Goal: Task Accomplishment & Management: Manage account settings

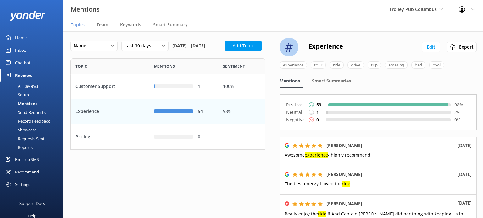
click at [430, 5] on div "Trolley Pub [GEOGRAPHIC_DATA] [GEOGRAPHIC_DATA] demo [GEOGRAPHIC_DATA] Bea [PER…" at bounding box center [415, 9] width 69 height 19
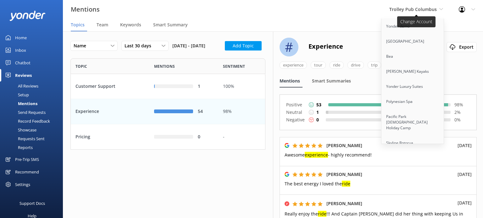
scroll to position [2880, 0]
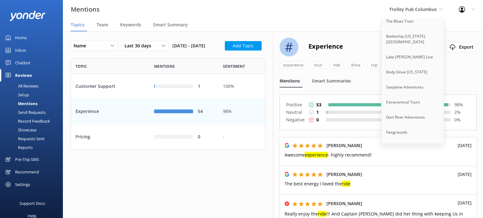
click at [425, 170] on link "[GEOGRAPHIC_DATA]" at bounding box center [412, 177] width 63 height 15
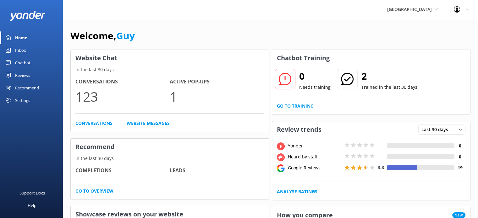
click at [28, 98] on div "Settings" at bounding box center [22, 100] width 15 height 13
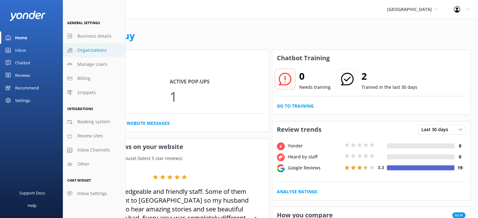
click at [96, 51] on span "Organizations" at bounding box center [92, 50] width 30 height 7
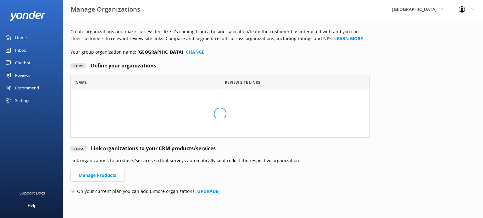
scroll to position [58, 294]
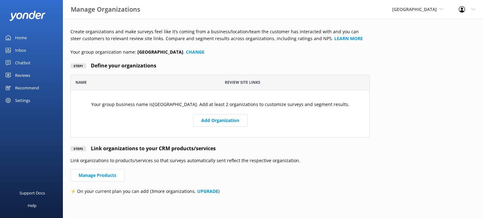
click at [25, 97] on div "Settings" at bounding box center [22, 100] width 15 height 13
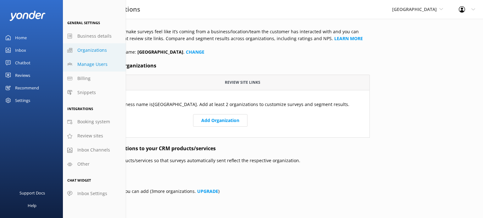
click at [95, 65] on span "Manage Users" at bounding box center [92, 64] width 30 height 7
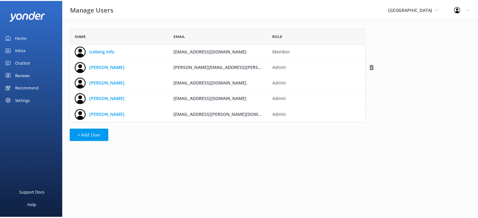
scroll to position [90, 294]
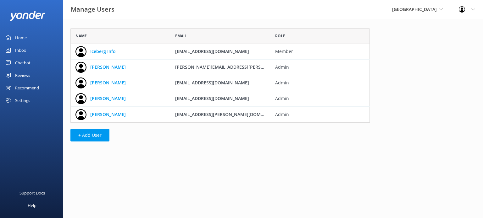
click at [23, 37] on div "Home" at bounding box center [21, 37] width 12 height 13
